Goal: Navigation & Orientation: Find specific page/section

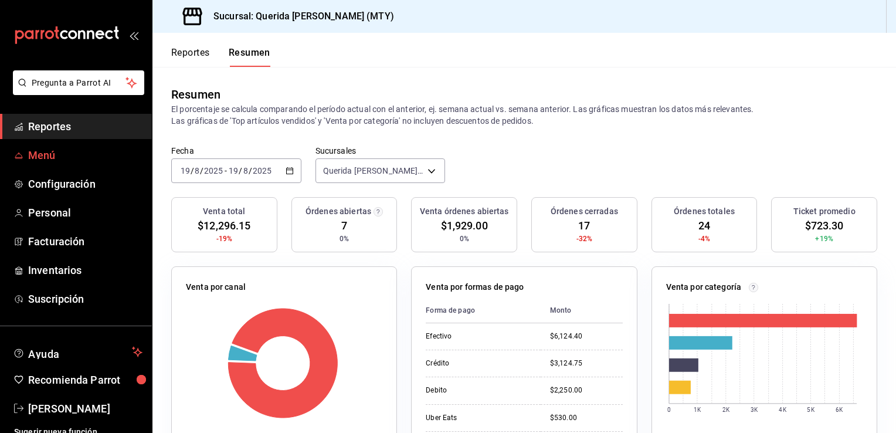
drag, startPoint x: 0, startPoint y: 0, endPoint x: 80, endPoint y: 159, distance: 178.3
click at [80, 159] on span "Menú" at bounding box center [85, 155] width 114 height 16
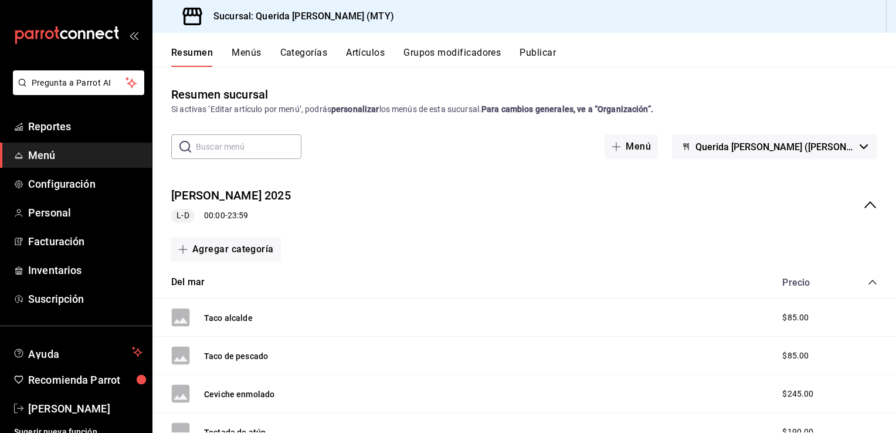
click at [242, 59] on button "Menús" at bounding box center [246, 57] width 29 height 20
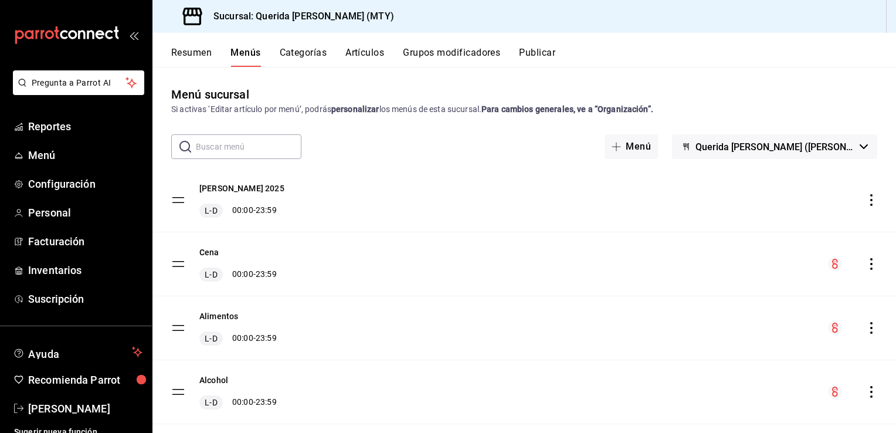
click at [181, 50] on button "Resumen" at bounding box center [191, 57] width 40 height 20
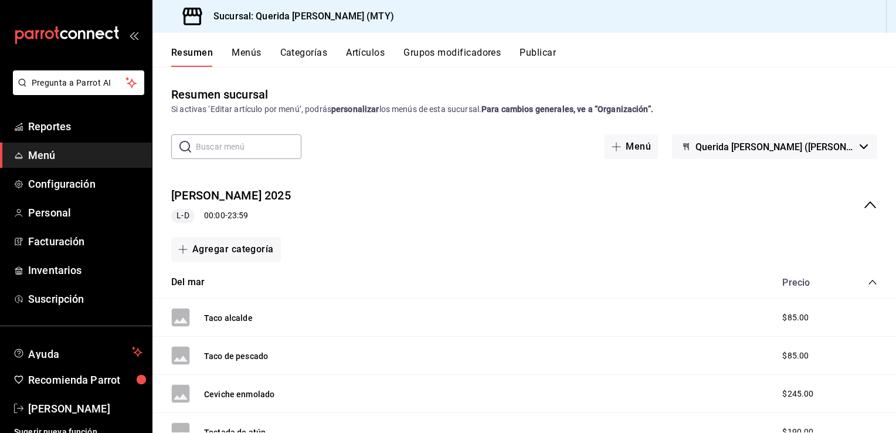
click at [863, 198] on icon "collapse-menu-row" at bounding box center [870, 205] width 14 height 14
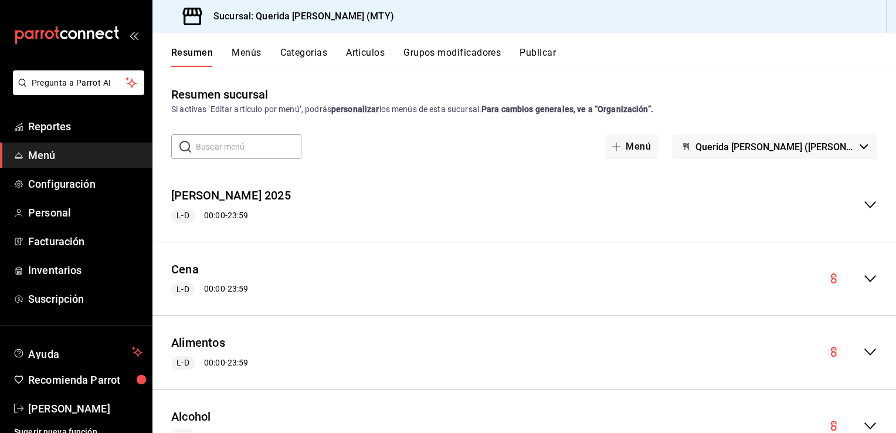
click at [241, 55] on button "Menús" at bounding box center [246, 57] width 29 height 20
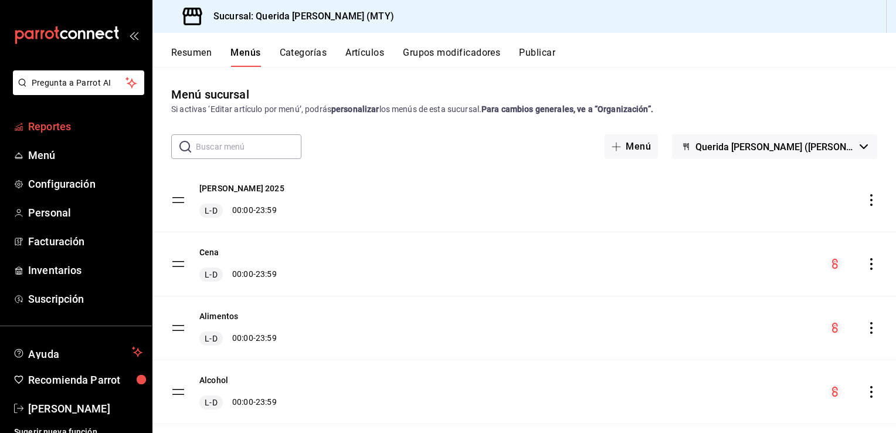
click at [46, 125] on span "Reportes" at bounding box center [85, 126] width 114 height 16
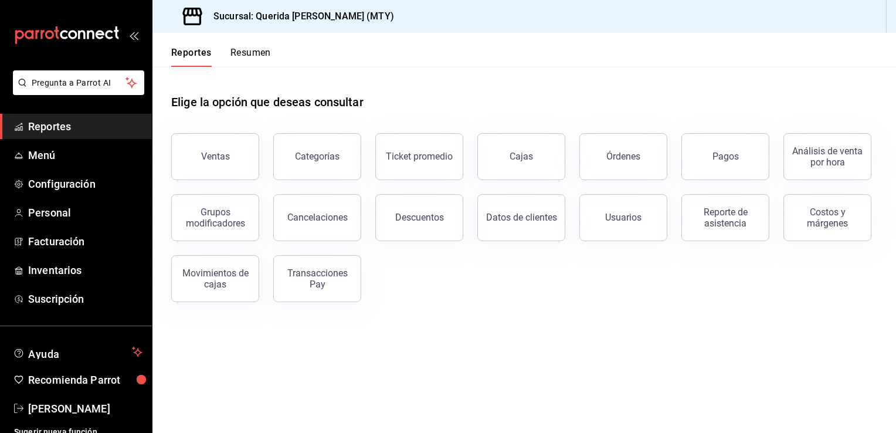
click at [237, 52] on button "Resumen" at bounding box center [250, 57] width 40 height 20
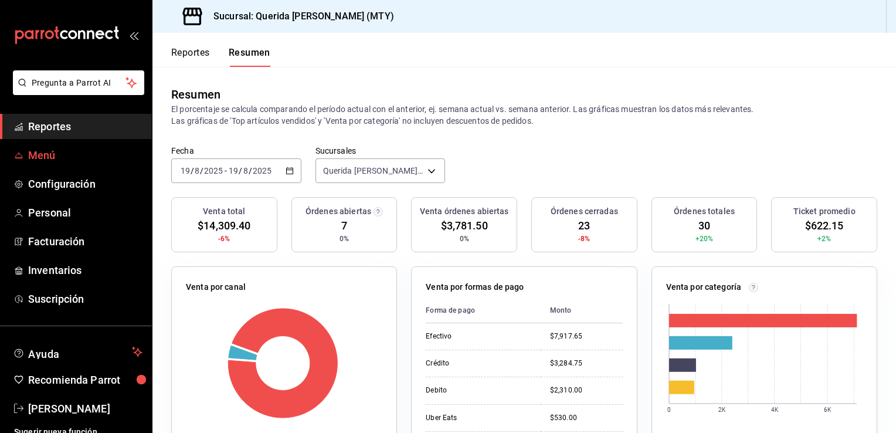
click at [64, 156] on span "Menú" at bounding box center [85, 155] width 114 height 16
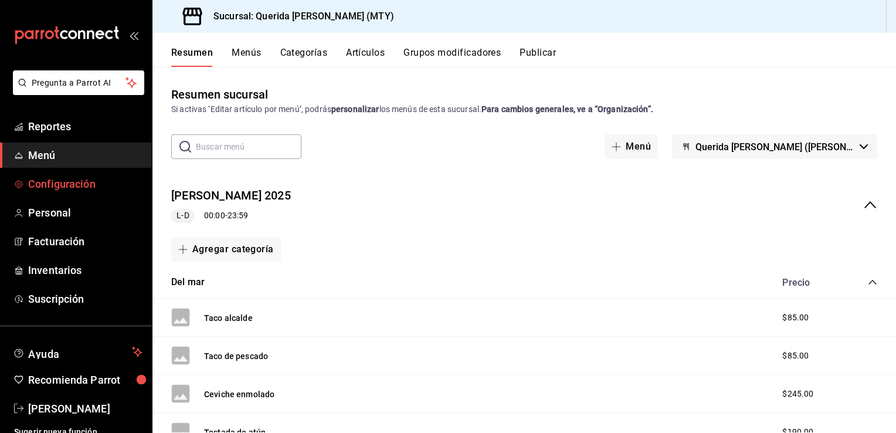
click at [45, 192] on link "Configuración" at bounding box center [76, 183] width 152 height 25
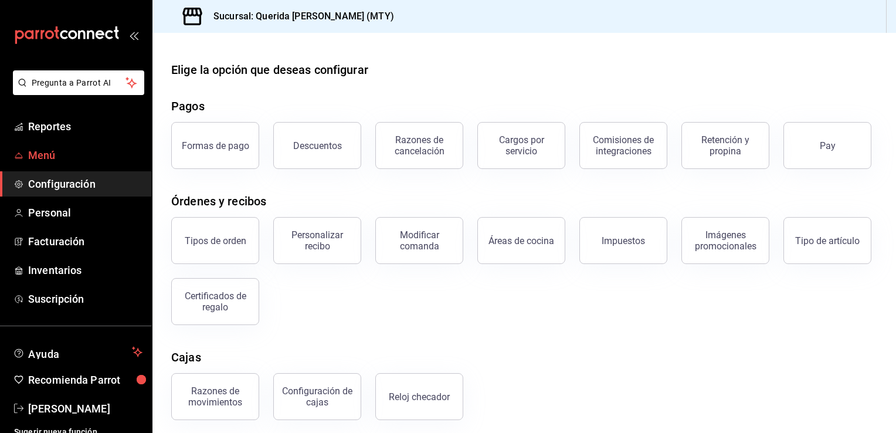
click at [58, 157] on span "Menú" at bounding box center [85, 155] width 114 height 16
